Goal: Task Accomplishment & Management: Complete application form

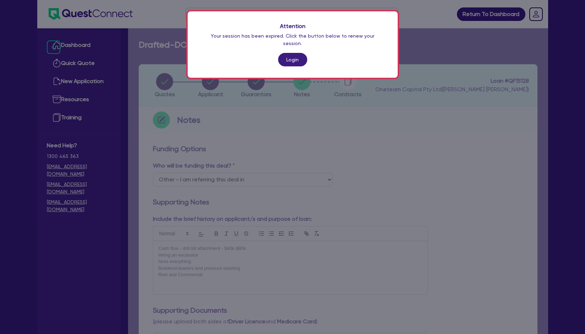
select select "Other"
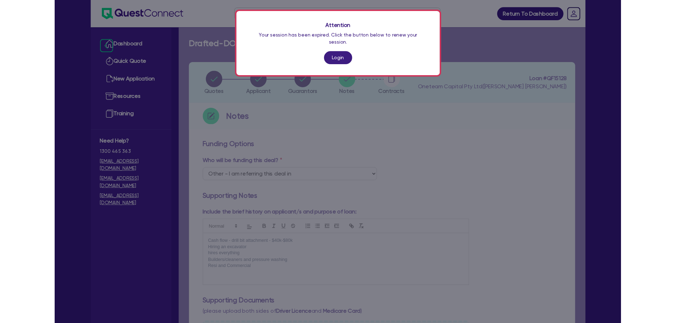
scroll to position [320, 0]
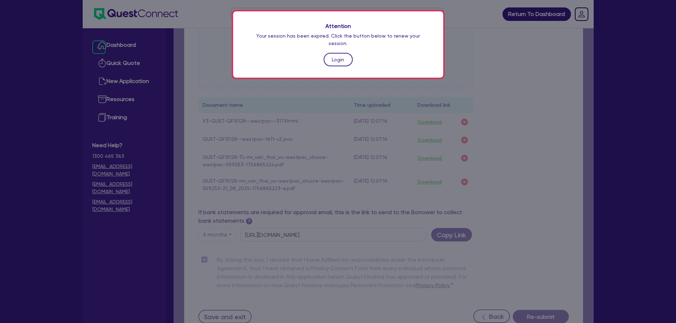
click at [339, 53] on link "Login" at bounding box center [338, 59] width 29 height 13
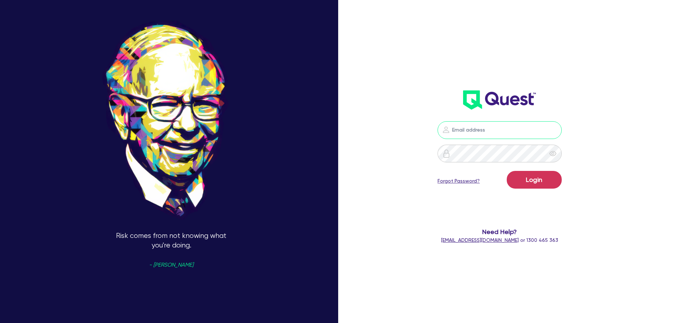
click at [475, 133] on input "email" at bounding box center [500, 130] width 124 height 18
click at [514, 138] on input "[PERSON_NAME]" at bounding box center [500, 130] width 124 height 18
type input "r"
type input "[EMAIL_ADDRESS][PERSON_NAME][DOMAIN_NAME]"
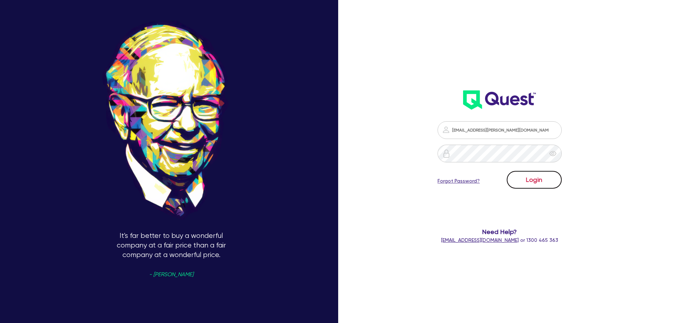
click at [535, 186] on button "Login" at bounding box center [534, 180] width 55 height 18
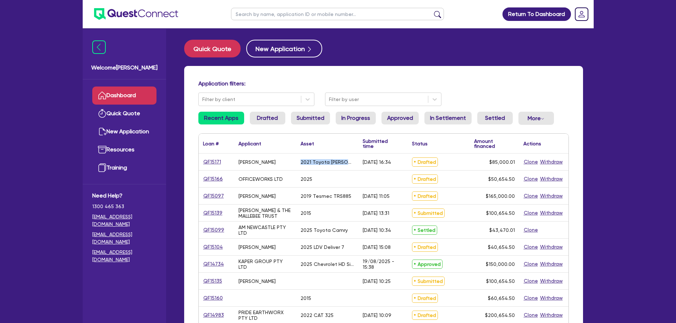
drag, startPoint x: 353, startPoint y: 162, endPoint x: 299, endPoint y: 164, distance: 54.7
click at [299, 164] on div "2021 Toyota [PERSON_NAME] [PERSON_NAME]" at bounding box center [327, 162] width 62 height 17
click at [336, 170] on div "2021 Toyota [PERSON_NAME] [PERSON_NAME]" at bounding box center [327, 162] width 62 height 17
drag, startPoint x: 299, startPoint y: 163, endPoint x: 355, endPoint y: 164, distance: 56.5
click at [355, 164] on div "2021 Toyota [PERSON_NAME] [PERSON_NAME]" at bounding box center [327, 162] width 62 height 17
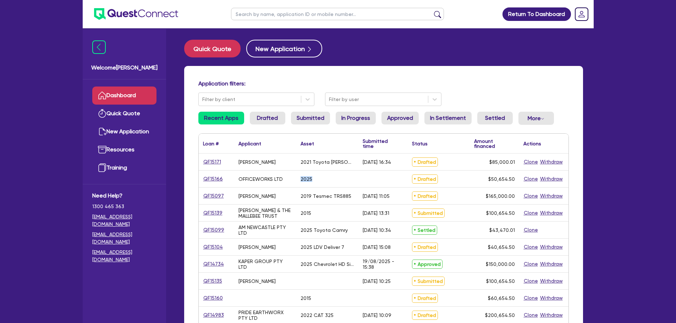
drag, startPoint x: 298, startPoint y: 181, endPoint x: 317, endPoint y: 179, distance: 19.6
click at [317, 179] on div "2025" at bounding box center [327, 179] width 62 height 17
click at [331, 183] on div "2025" at bounding box center [327, 179] width 62 height 17
click at [332, 184] on div "2025" at bounding box center [327, 179] width 62 height 17
drag, startPoint x: 487, startPoint y: 181, endPoint x: 516, endPoint y: 181, distance: 29.1
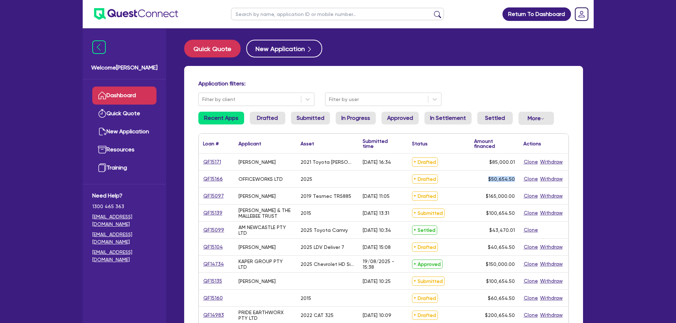
click at [516, 181] on div "$50,654.50" at bounding box center [494, 179] width 49 height 17
click at [502, 170] on div "$85,000.01" at bounding box center [494, 162] width 49 height 17
drag, startPoint x: 487, startPoint y: 163, endPoint x: 516, endPoint y: 164, distance: 28.8
click at [516, 164] on div "$85,000.01" at bounding box center [494, 162] width 49 height 17
click at [512, 178] on span "$50,654.50" at bounding box center [502, 179] width 27 height 6
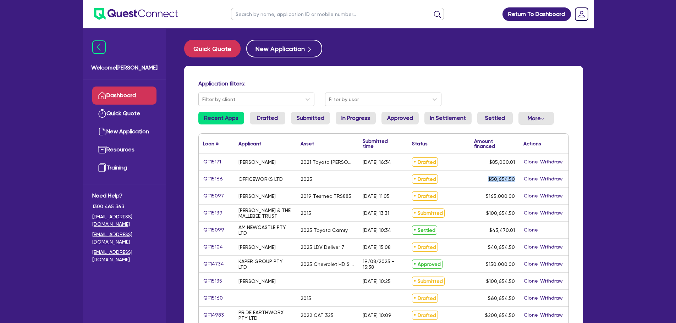
drag, startPoint x: 486, startPoint y: 181, endPoint x: 515, endPoint y: 178, distance: 29.6
click at [515, 178] on div "$50,654.50" at bounding box center [494, 179] width 49 height 17
click at [513, 172] on div "$50,654.50" at bounding box center [494, 179] width 49 height 17
drag, startPoint x: 489, startPoint y: 164, endPoint x: 515, endPoint y: 164, distance: 26.6
click at [515, 164] on div "$85,000.01" at bounding box center [494, 162] width 49 height 17
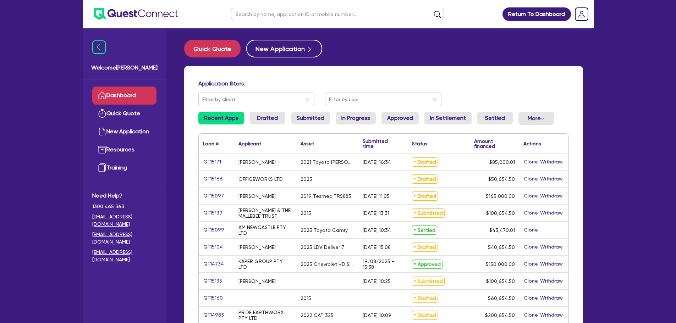
click at [502, 174] on div "$50,654.50" at bounding box center [494, 179] width 49 height 17
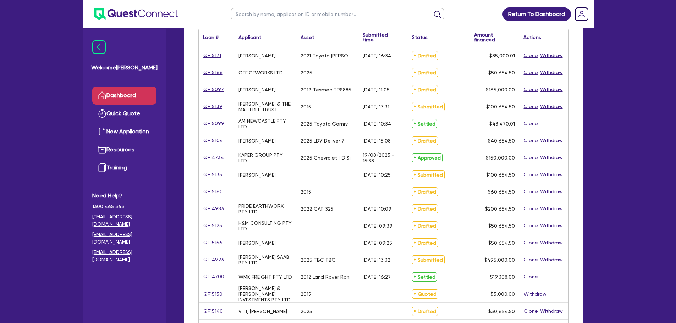
click at [279, 142] on div "[PERSON_NAME]" at bounding box center [265, 140] width 62 height 17
click at [284, 147] on div "[PERSON_NAME]" at bounding box center [265, 140] width 62 height 17
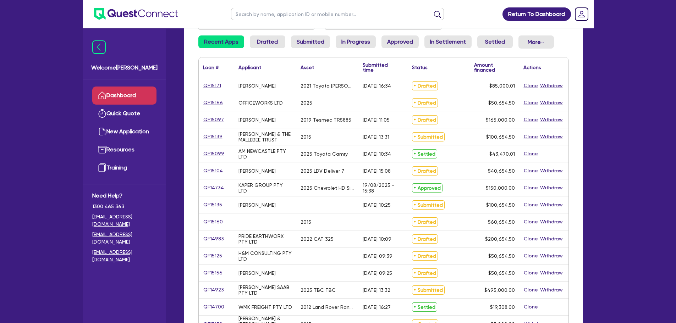
scroll to position [0, 0]
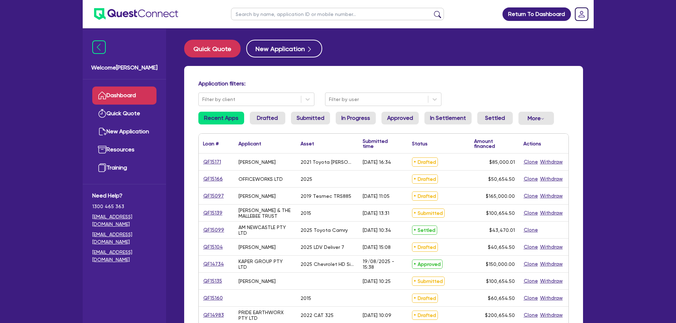
click at [263, 13] on input "text" at bounding box center [337, 14] width 213 height 12
type input "muscle"
click at [432, 11] on button "submit" at bounding box center [437, 16] width 11 height 10
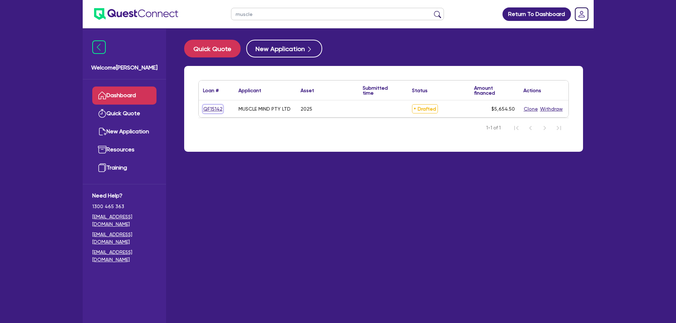
click at [212, 108] on link "QF15142" at bounding box center [213, 109] width 20 height 8
select select "CARS_AND_LIGHT_TRUCKS"
select select "PASSENGER_VEHICLES"
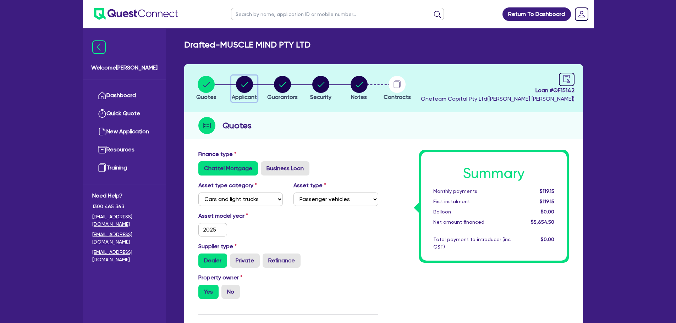
click at [244, 81] on circle "button" at bounding box center [244, 84] width 17 height 17
select select "COMPANY"
select select "RENTAL_REAL_ESTATE"
select select "INTANGIBLE_ASSETS"
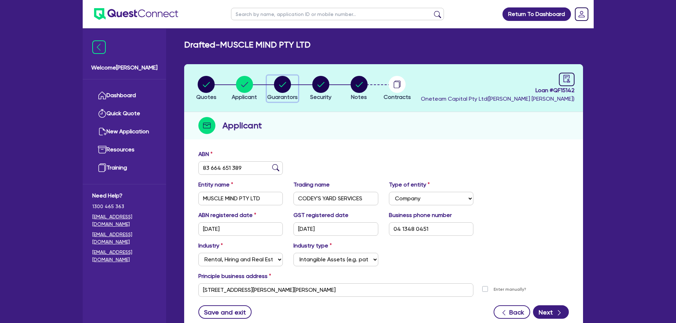
click at [283, 81] on circle "button" at bounding box center [282, 84] width 17 height 17
select select "MR"
select select "QLD"
select select "MARRIED"
select select "PROPERTY"
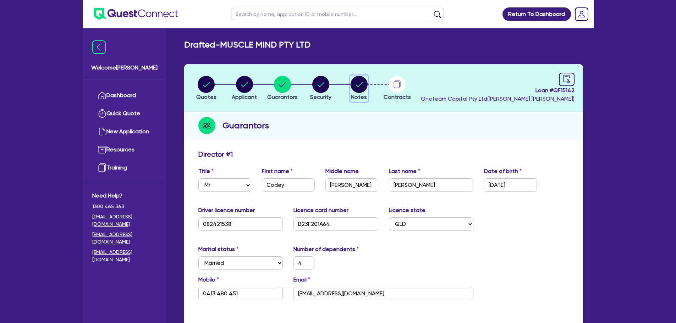
click at [362, 85] on circle "button" at bounding box center [359, 84] width 17 height 17
select select "Other"
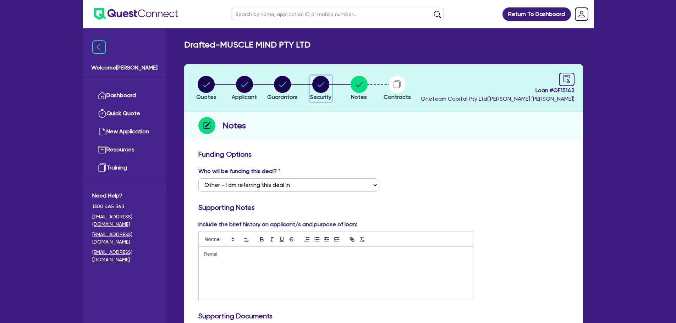
click at [322, 87] on circle "button" at bounding box center [320, 84] width 17 height 17
select select "CARS_AND_LIGHT_TRUCKS"
select select "PASSENGER_VEHICLES"
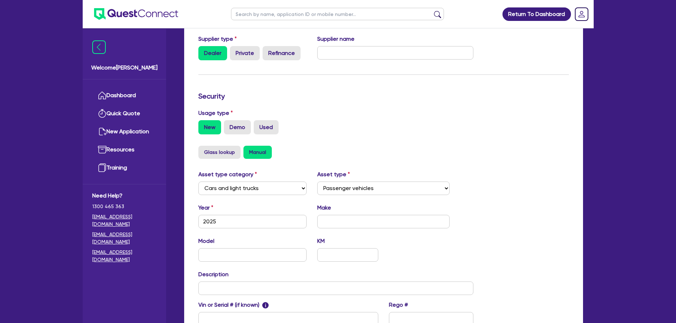
scroll to position [10, 0]
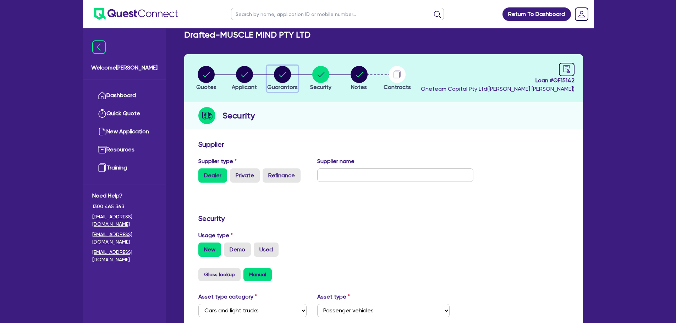
click at [284, 78] on circle "button" at bounding box center [282, 74] width 17 height 17
select select "MR"
select select "QLD"
select select "MARRIED"
select select "PROPERTY"
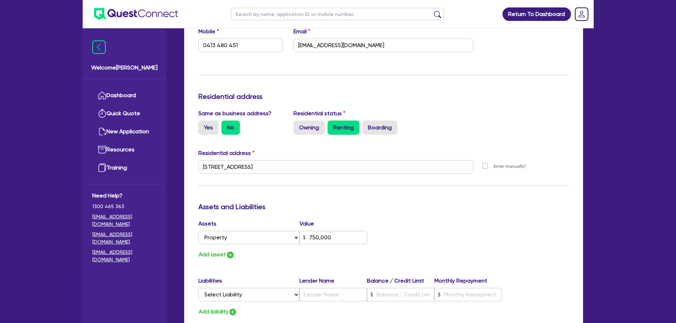
scroll to position [355, 0]
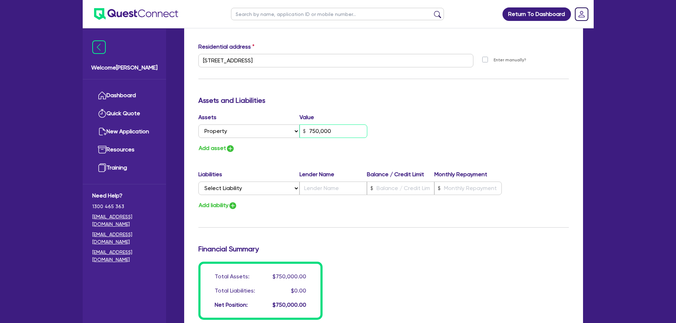
click at [336, 131] on input "750,000" at bounding box center [334, 131] width 68 height 13
click at [317, 186] on input "text" at bounding box center [333, 188] width 67 height 13
drag, startPoint x: 338, startPoint y: 129, endPoint x: 307, endPoint y: 134, distance: 31.3
click at [308, 134] on input "750,000" at bounding box center [334, 131] width 68 height 13
type input "4"
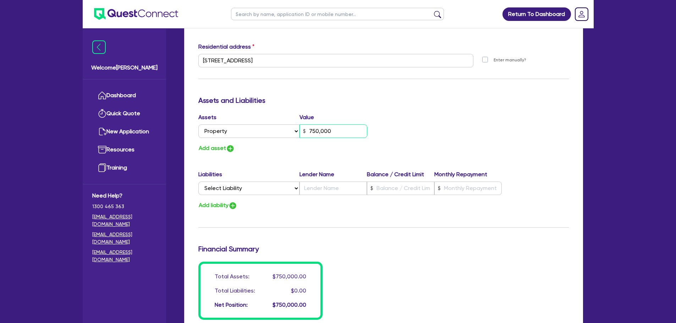
type input "0413 480 451"
click at [315, 131] on input "text" at bounding box center [334, 131] width 68 height 13
type input "4"
type input "0413 480 451"
type input "45"
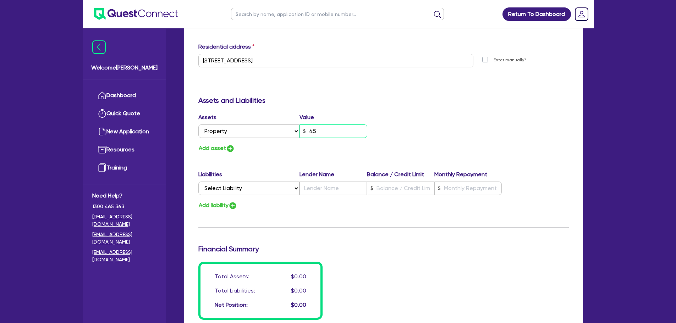
type input "4"
type input "0413 480 451"
type input "4"
type input "0413 480 451"
type input "4"
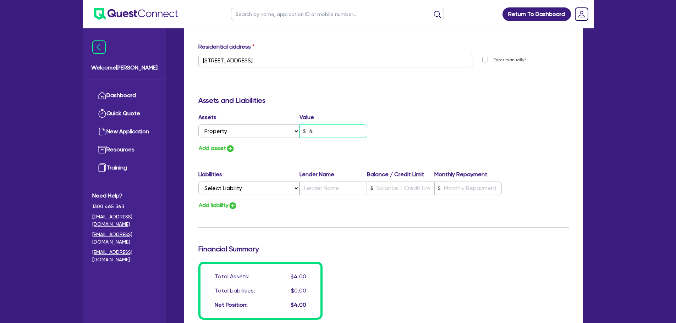
type input "4"
type input "0413 480 451"
type input "4"
type input "0413 480 451"
type input "7"
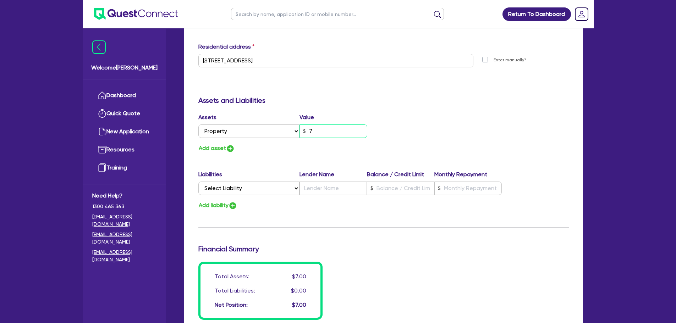
type input "4"
type input "0413 480 451"
type input "75"
type input "4"
type input "0413 480 451"
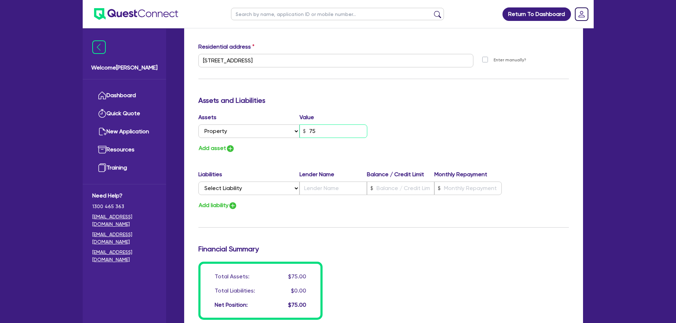
type input "750"
type input "4"
type input "0413 480 451"
type input "7,500"
type input "4"
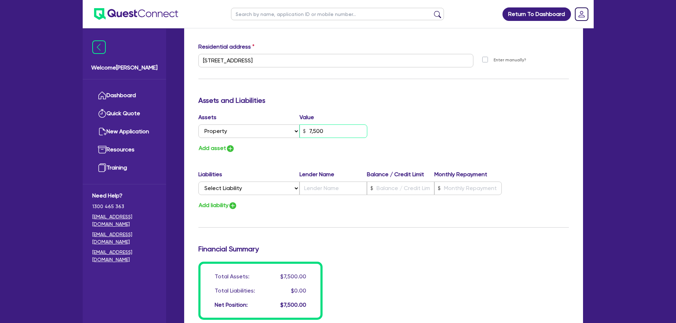
type input "0413 480 451"
type input "75,000"
type input "4"
type input "0413 480 451"
type input "750,000"
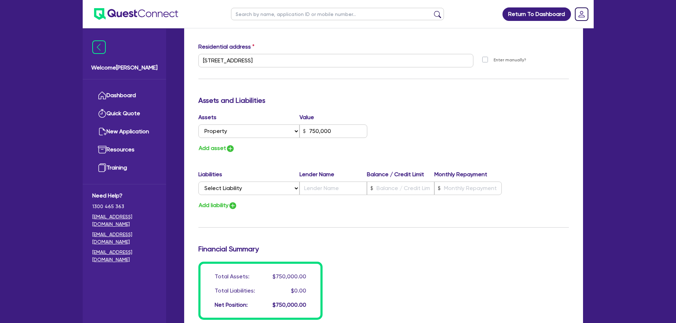
click at [397, 111] on div "Update residential status for Director #1 Boarding is only acceptable when the …" at bounding box center [383, 57] width 371 height 525
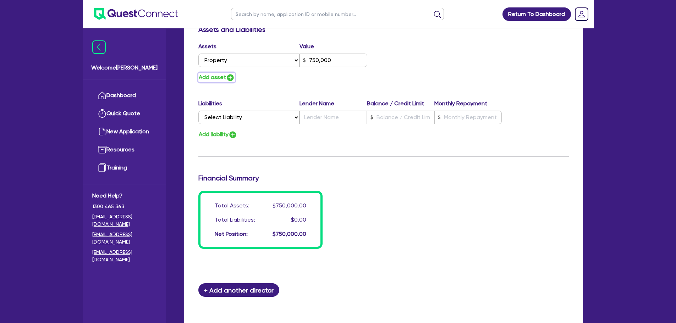
click at [230, 79] on img "button" at bounding box center [230, 77] width 9 height 9
type input "4"
type input "0413 480 451"
type input "750,000"
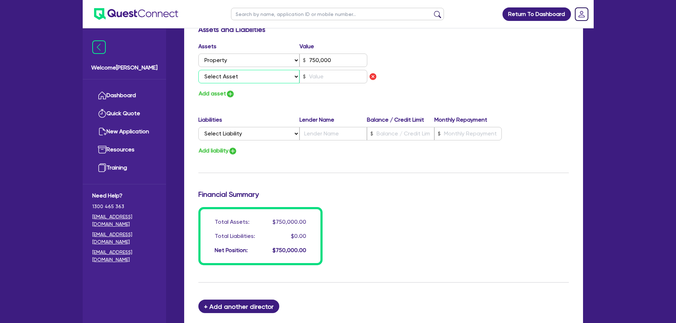
click at [236, 77] on select "Select Asset Cash Property Investment property Vehicle Truck Trailer Equipment …" at bounding box center [249, 76] width 102 height 13
select select "HOUSEHOLD_PERSONAL"
click at [198, 70] on select "Select Asset Cash Property Investment property Vehicle Truck Trailer Equipment …" at bounding box center [249, 76] width 102 height 13
type input "4"
type input "0413 480 451"
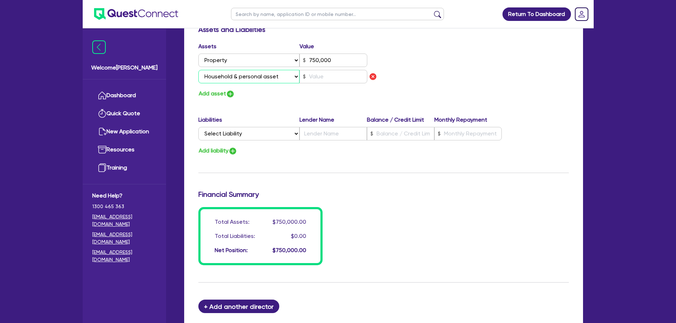
type input "750,000"
click at [326, 78] on input "text" at bounding box center [334, 76] width 68 height 13
type input "4"
type input "0413 480 451"
type input "750,000"
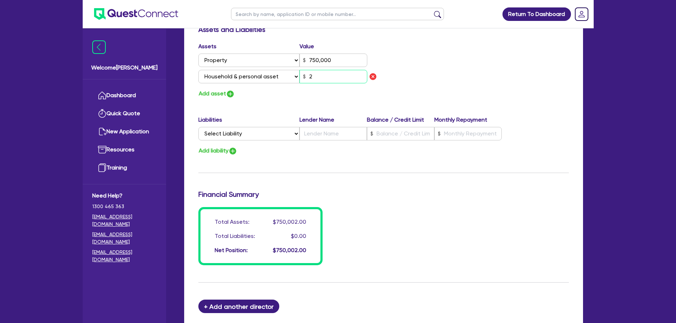
type input "20"
type input "4"
type input "0413 480 451"
type input "750,000"
type input "4"
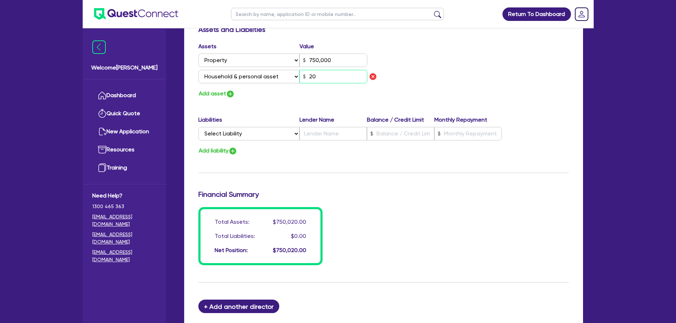
type input "0413 480 451"
type input "750,000"
type input "200"
type input "4"
type input "0413 480 451"
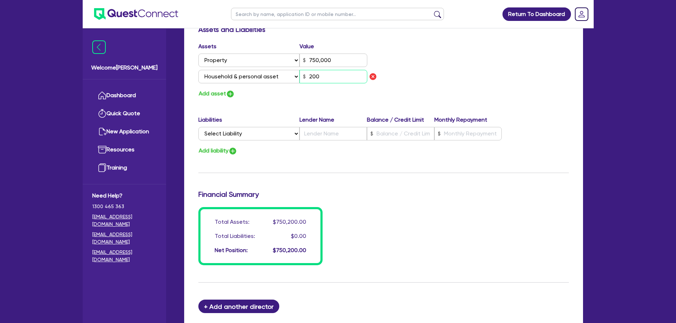
type input "750,000"
type input "2,000"
type input "4"
type input "0413 480 451"
type input "750,000"
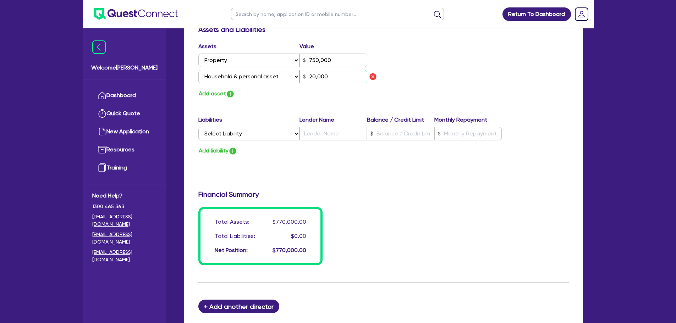
type input "200,000"
type input "4"
type input "0413 480 451"
type input "750,000"
type input "4"
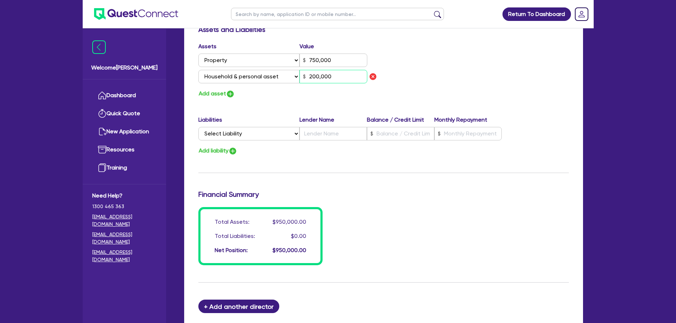
type input "0413 480 451"
type input "750,000"
type input "20,000"
click at [318, 138] on input "text" at bounding box center [333, 133] width 67 height 13
click at [233, 93] on img "button" at bounding box center [230, 94] width 9 height 9
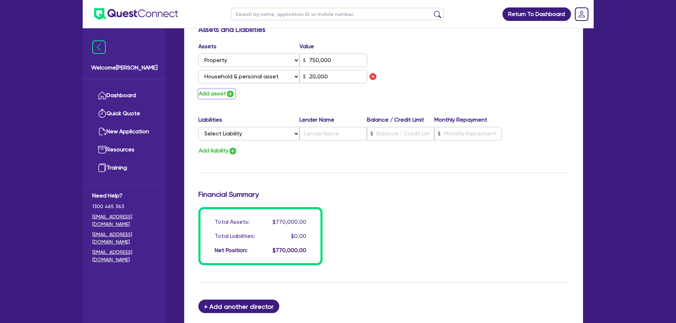
type input "4"
type input "0413 480 451"
type input "750,000"
type input "20,000"
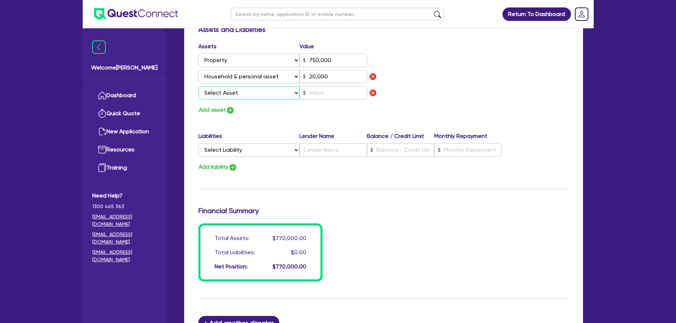
click at [239, 94] on select "Select Asset Cash Property Investment property Vehicle Truck Trailer Equipment …" at bounding box center [249, 92] width 102 height 13
select select "CASH"
click at [198, 86] on select "Select Asset Cash Property Investment property Vehicle Truck Trailer Equipment …" at bounding box center [249, 92] width 102 height 13
type input "4"
type input "0413 480 451"
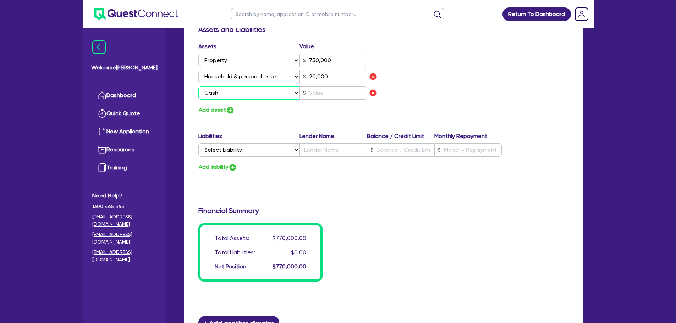
type input "750,000"
type input "20,000"
click at [314, 93] on input "text" at bounding box center [334, 92] width 68 height 13
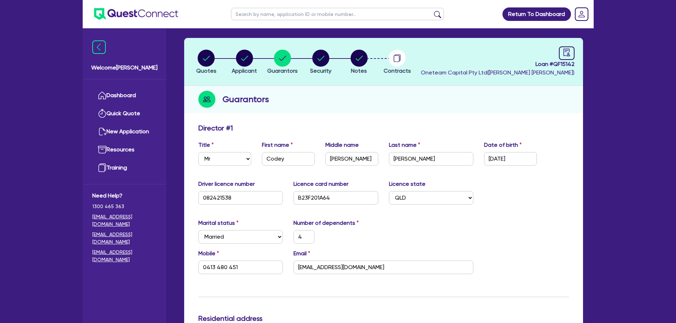
scroll to position [0, 0]
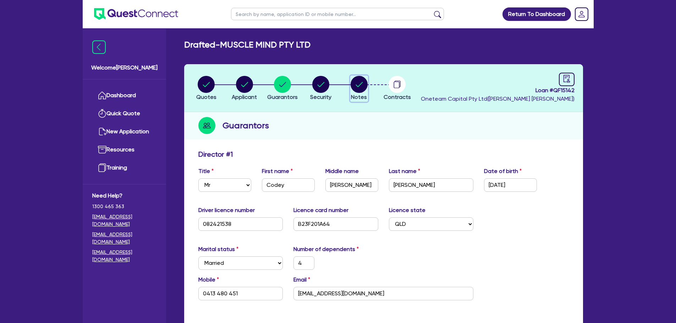
click at [368, 82] on button "Notes" at bounding box center [359, 89] width 18 height 26
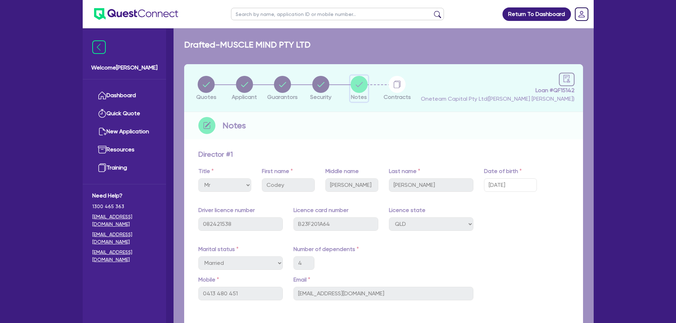
select select "Other"
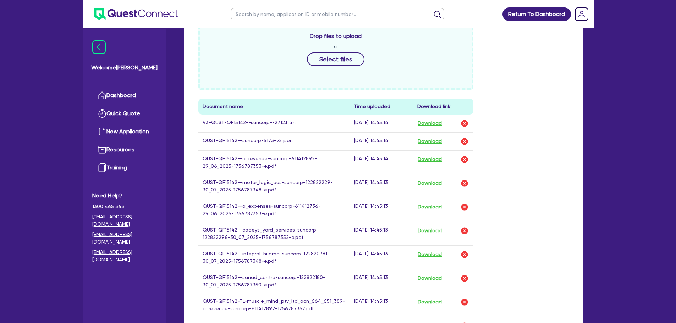
scroll to position [320, 0]
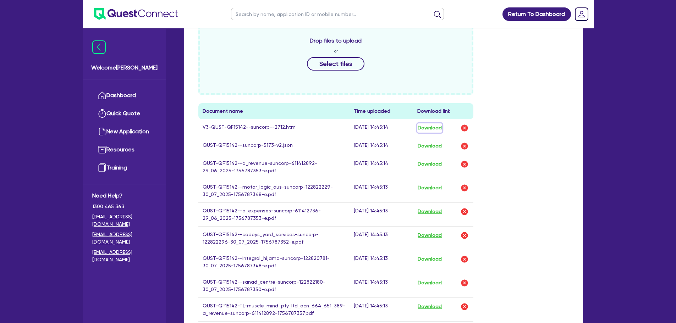
click at [434, 130] on button "Download" at bounding box center [430, 128] width 25 height 9
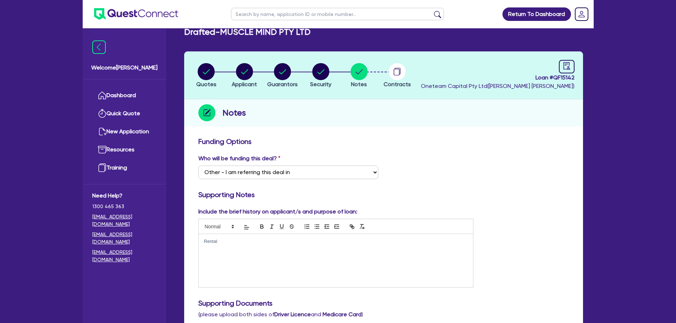
scroll to position [0, 0]
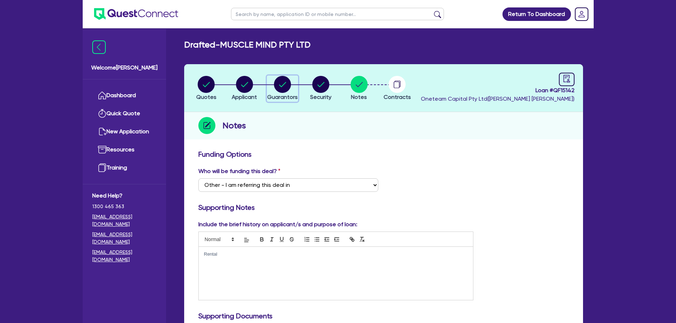
click at [281, 81] on circle "button" at bounding box center [282, 84] width 17 height 17
select select "MR"
select select "QLD"
select select "MARRIED"
select select "PROPERTY"
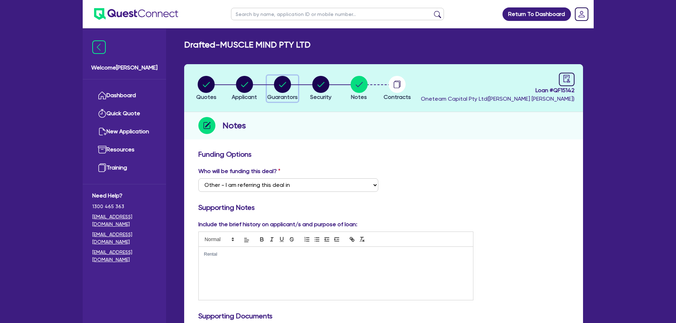
select select "HOUSEHOLD_PERSONAL"
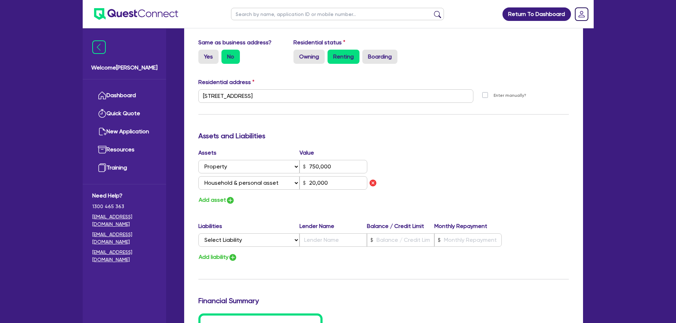
scroll to position [391, 0]
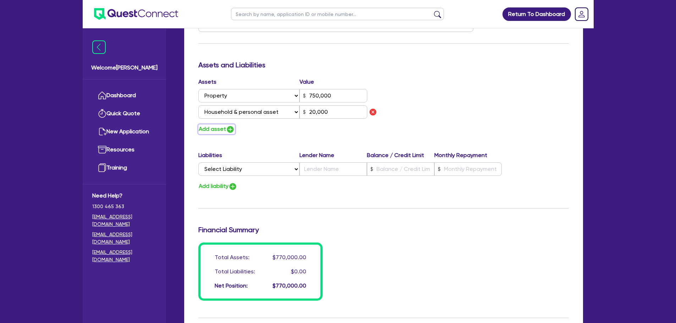
click at [219, 129] on button "Add asset" at bounding box center [216, 130] width 37 height 10
type input "4"
type input "0413 480 451"
type input "750,000"
type input "20,000"
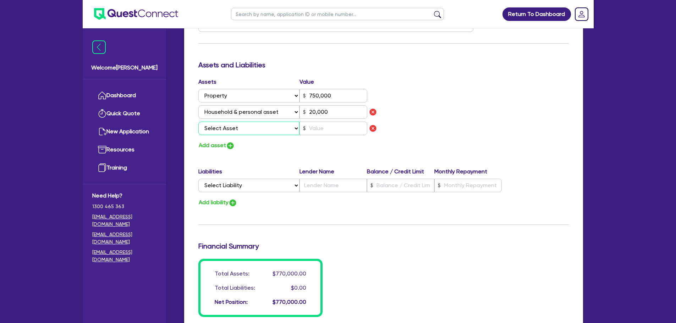
click at [256, 125] on select "Select Asset Cash Property Investment property Vehicle Truck Trailer Equipment …" at bounding box center [249, 128] width 102 height 13
select select "CASH"
click at [198, 122] on select "Select Asset Cash Property Investment property Vehicle Truck Trailer Equipment …" at bounding box center [249, 128] width 102 height 13
type input "4"
type input "0413 480 451"
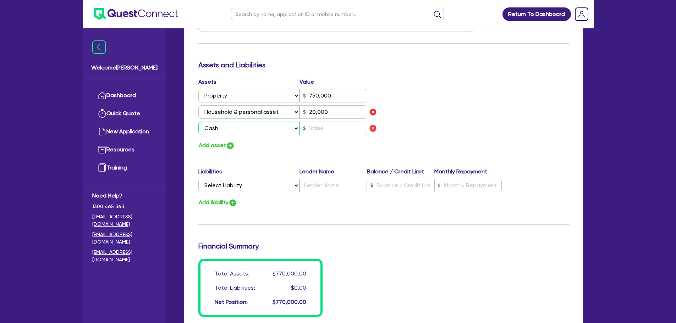
type input "750,000"
type input "20,000"
click at [325, 124] on input "text" at bounding box center [334, 128] width 68 height 13
type input "4"
type input "0413 480 451"
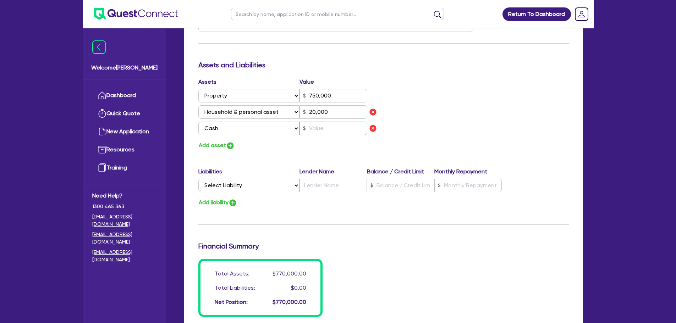
type input "750,000"
type input "20,000"
type input "3"
type input "4"
type input "0413 480 451"
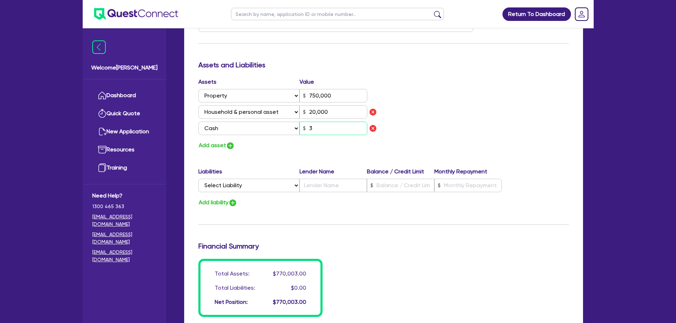
type input "750,000"
type input "20,000"
type input "30"
type input "4"
type input "0413 480 451"
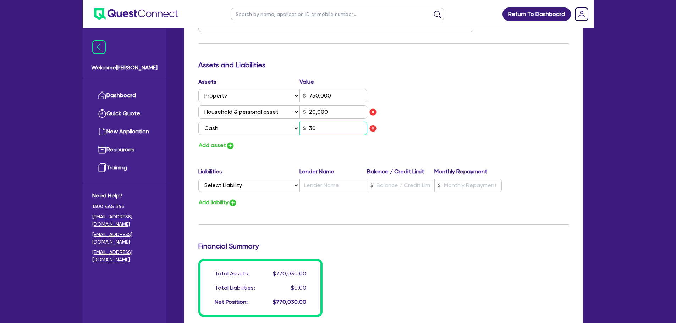
type input "750,000"
type input "20,000"
type input "300"
type input "4"
type input "0413 480 451"
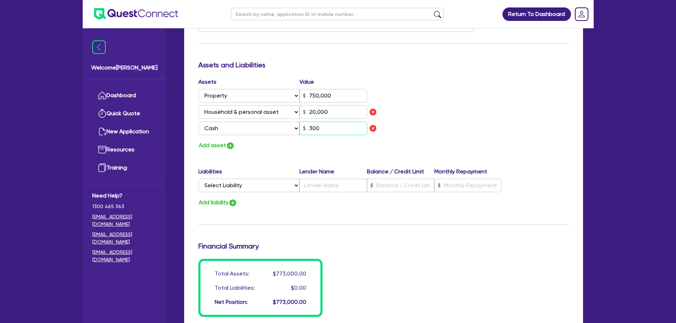
type input "750,000"
type input "20,000"
type input "3,000"
type input "4"
type input "0413 480 451"
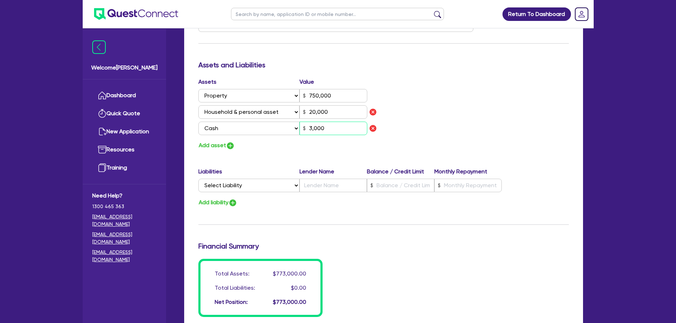
type input "750,000"
type input "20,000"
type input "30,000"
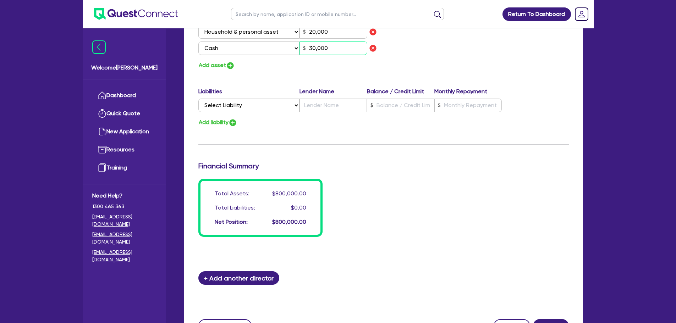
scroll to position [497, 0]
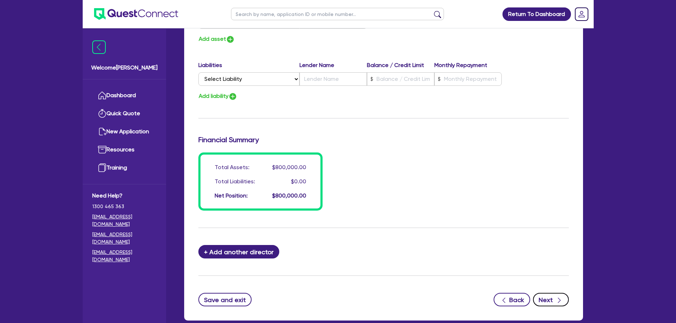
click at [563, 303] on button "Next" at bounding box center [551, 299] width 36 height 13
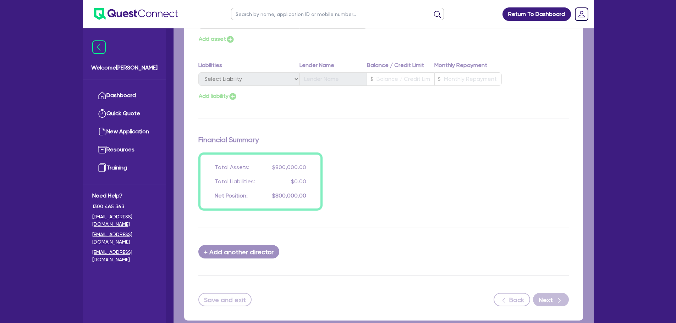
select select "CARS_AND_LIGHT_TRUCKS"
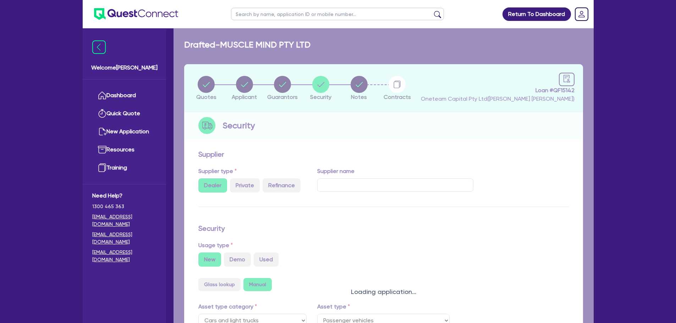
select select "PASSENGER_VEHICLES"
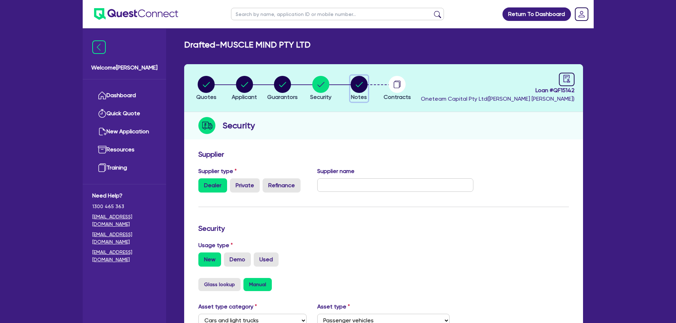
click at [359, 83] on circle "button" at bounding box center [359, 84] width 17 height 17
select select "Other"
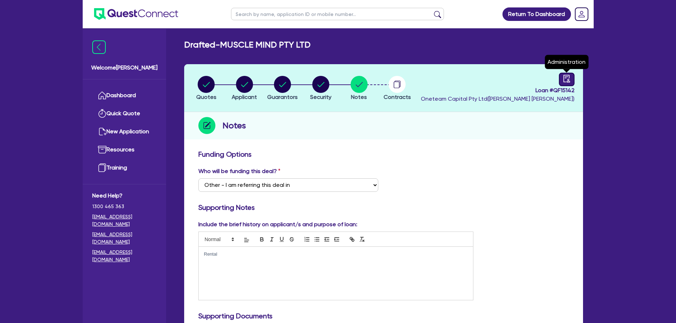
click at [564, 76] on icon "audit" at bounding box center [566, 78] width 6 height 7
select select "DRAFTED_NEW"
select select "Other"
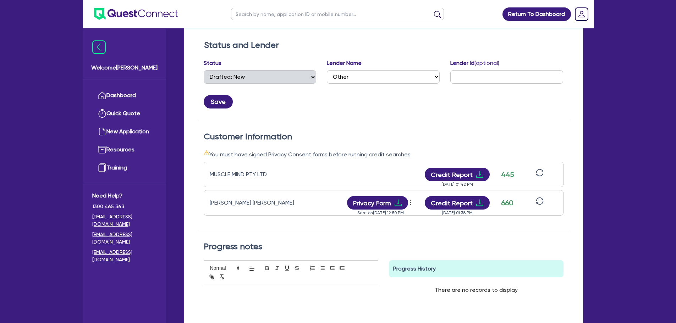
scroll to position [142, 0]
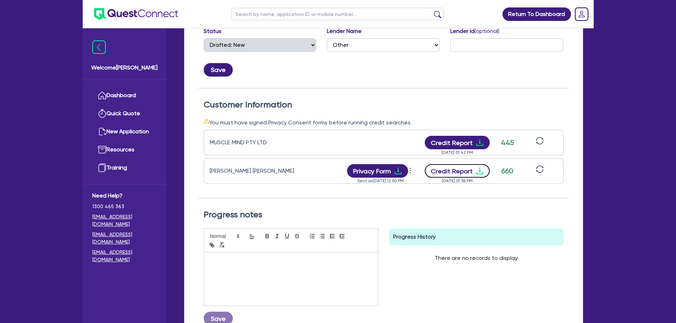
click at [468, 171] on button "Credit Report" at bounding box center [457, 170] width 65 height 13
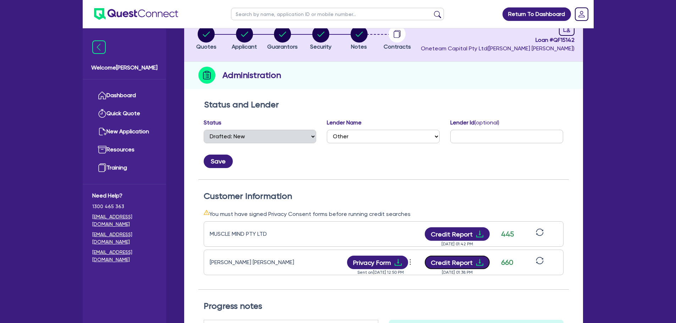
scroll to position [0, 0]
